Goal: Information Seeking & Learning: Learn about a topic

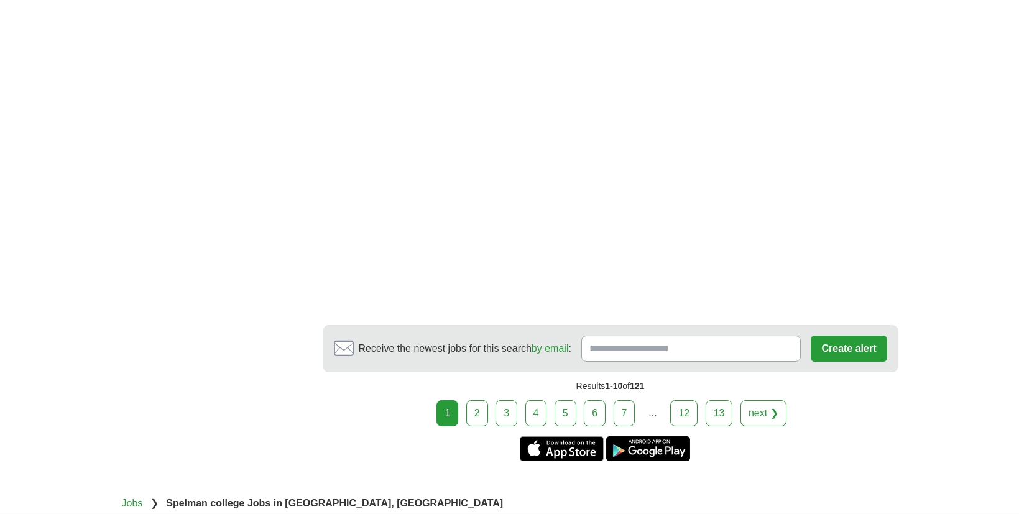
scroll to position [2303, 0]
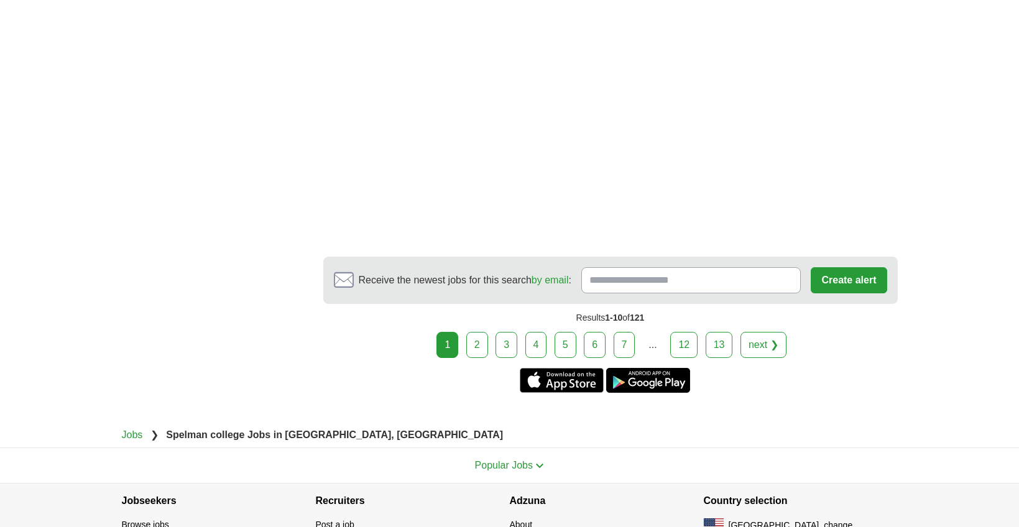
click at [475, 333] on link "2" at bounding box center [477, 345] width 22 height 26
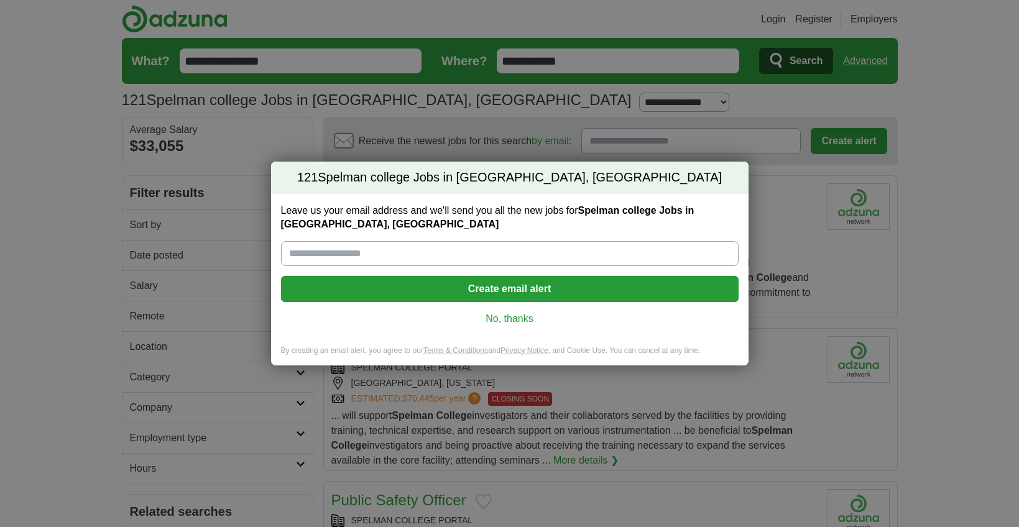
click at [517, 306] on div "Leave us your email address and we'll send you all the new jobs for Spelman col…" at bounding box center [509, 270] width 477 height 152
click at [517, 312] on link "No, thanks" at bounding box center [510, 319] width 438 height 14
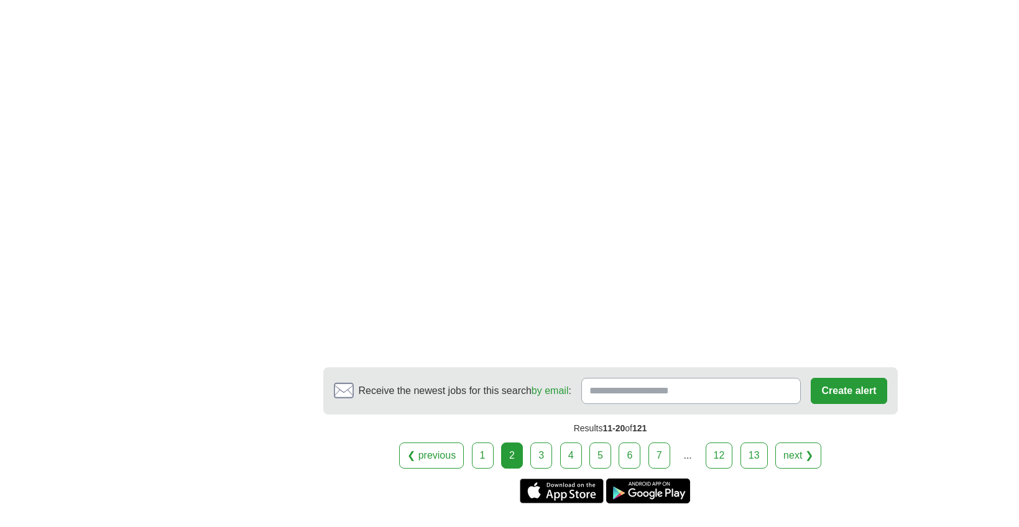
scroll to position [1988, 0]
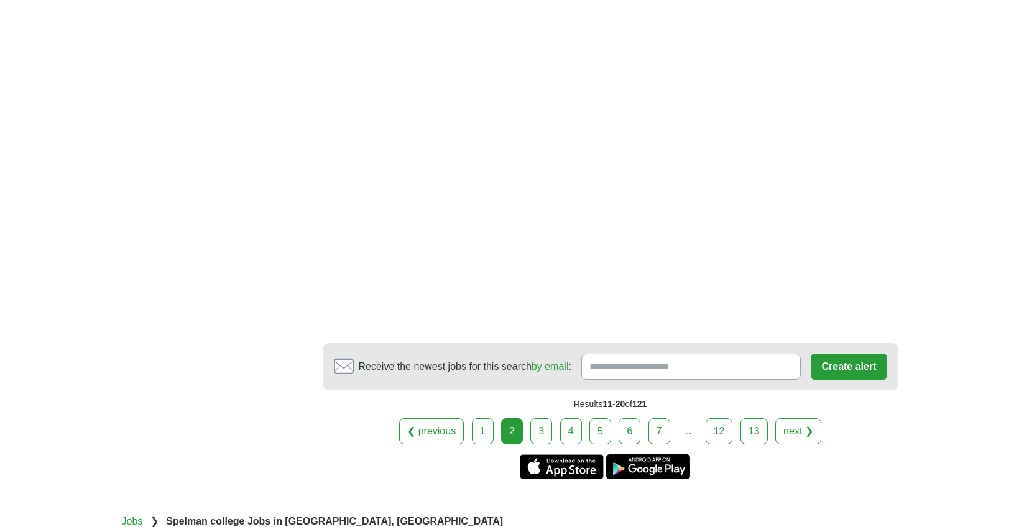
click at [539, 418] on link "3" at bounding box center [541, 431] width 22 height 26
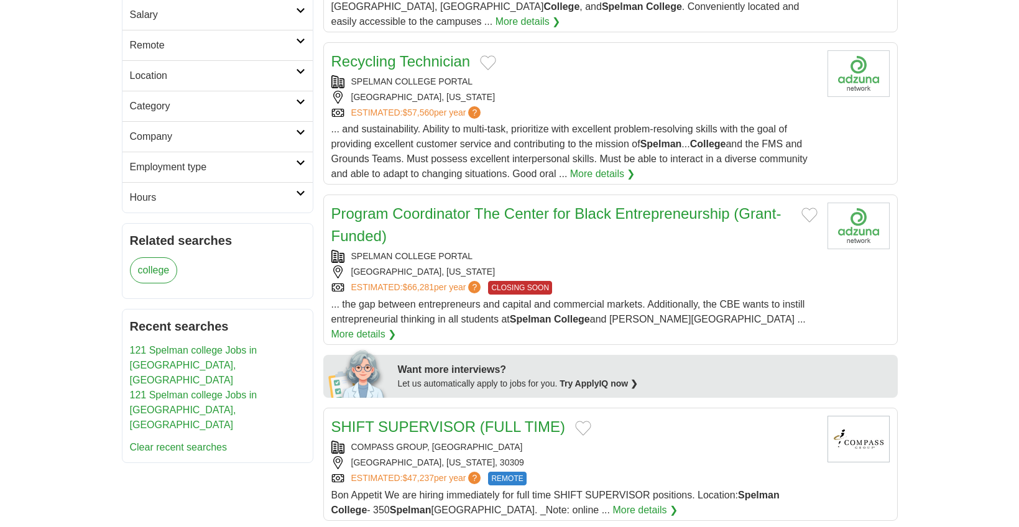
scroll to position [269, 0]
